Goal: Task Accomplishment & Management: Manage account settings

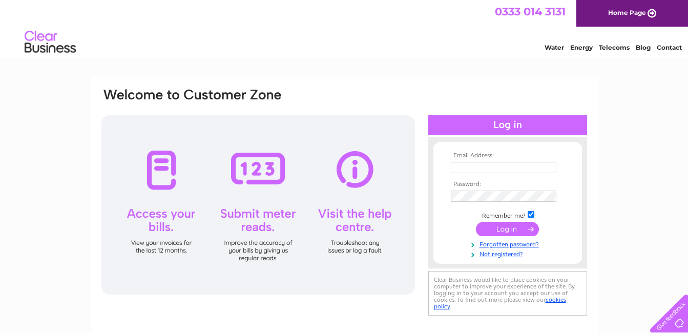
click at [459, 166] on input "text" at bounding box center [503, 167] width 105 height 11
type input "[EMAIL_ADDRESS][DOMAIN_NAME]"
click at [517, 230] on input "submit" at bounding box center [507, 229] width 63 height 14
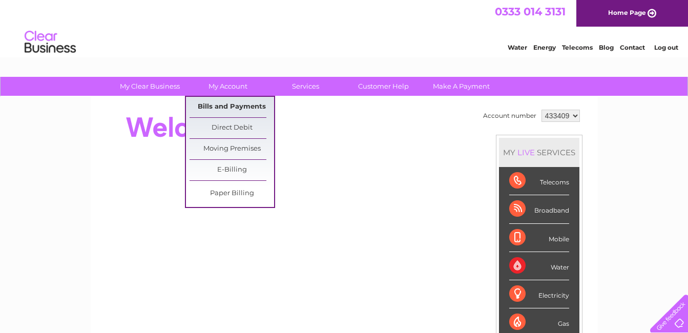
click at [234, 107] on link "Bills and Payments" at bounding box center [231, 107] width 85 height 20
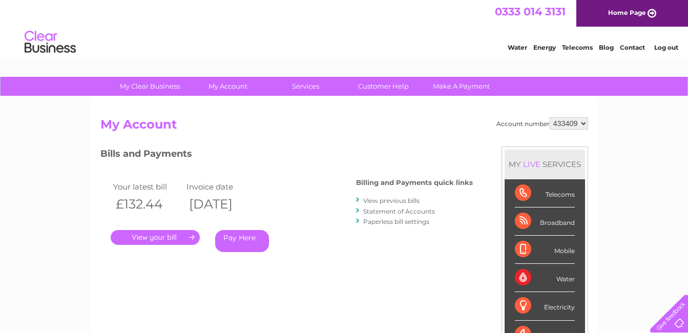
click at [157, 236] on link "." at bounding box center [155, 237] width 89 height 15
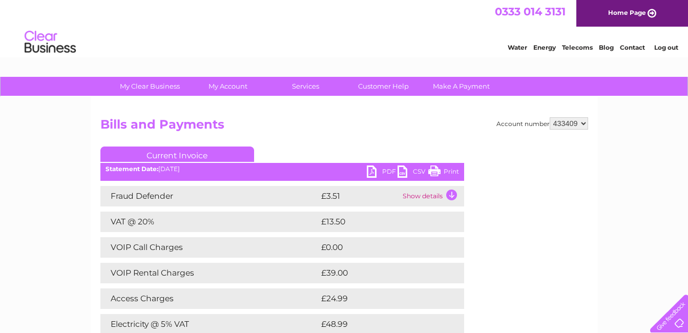
click at [372, 170] on link "PDF" at bounding box center [382, 172] width 31 height 15
click at [667, 49] on link "Log out" at bounding box center [666, 48] width 24 height 8
